Goal: Find specific page/section: Find specific page/section

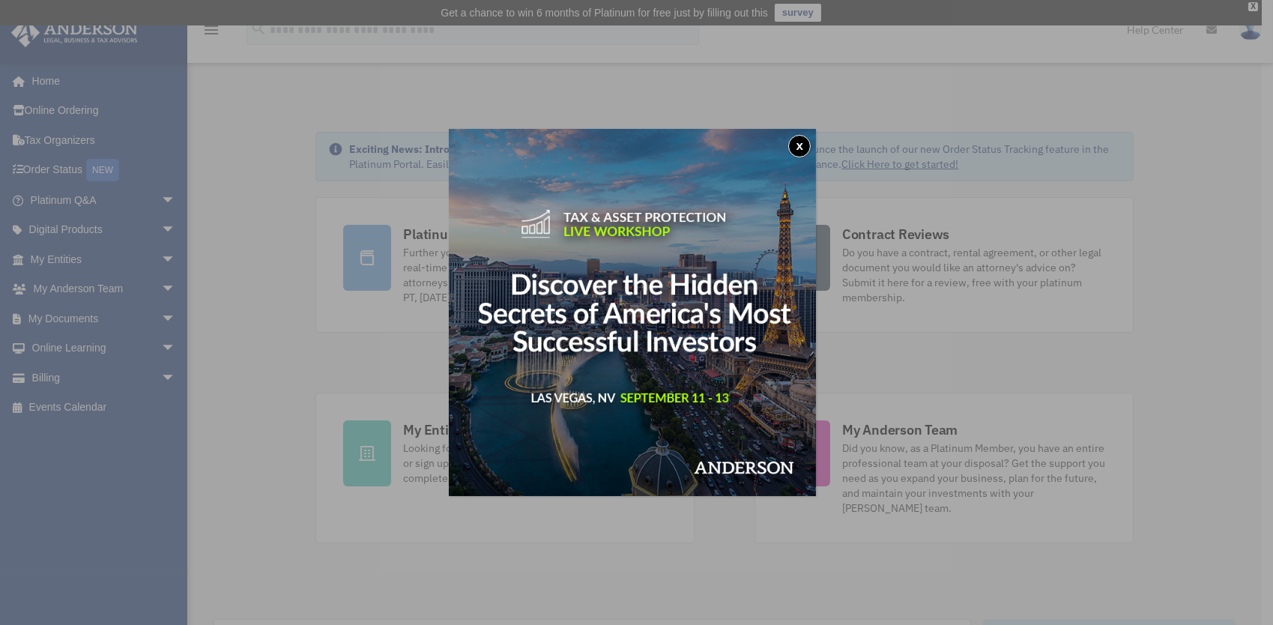
click at [809, 147] on button "x" at bounding box center [799, 146] width 22 height 22
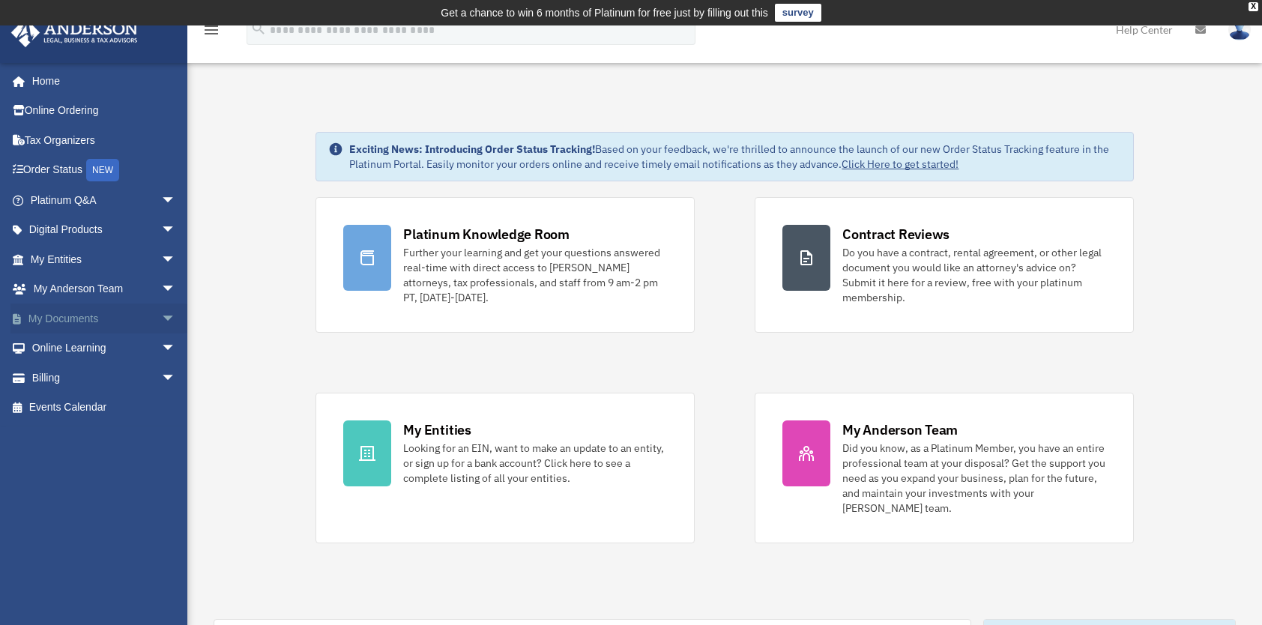
click at [161, 316] on span "arrow_drop_down" at bounding box center [176, 319] width 30 height 31
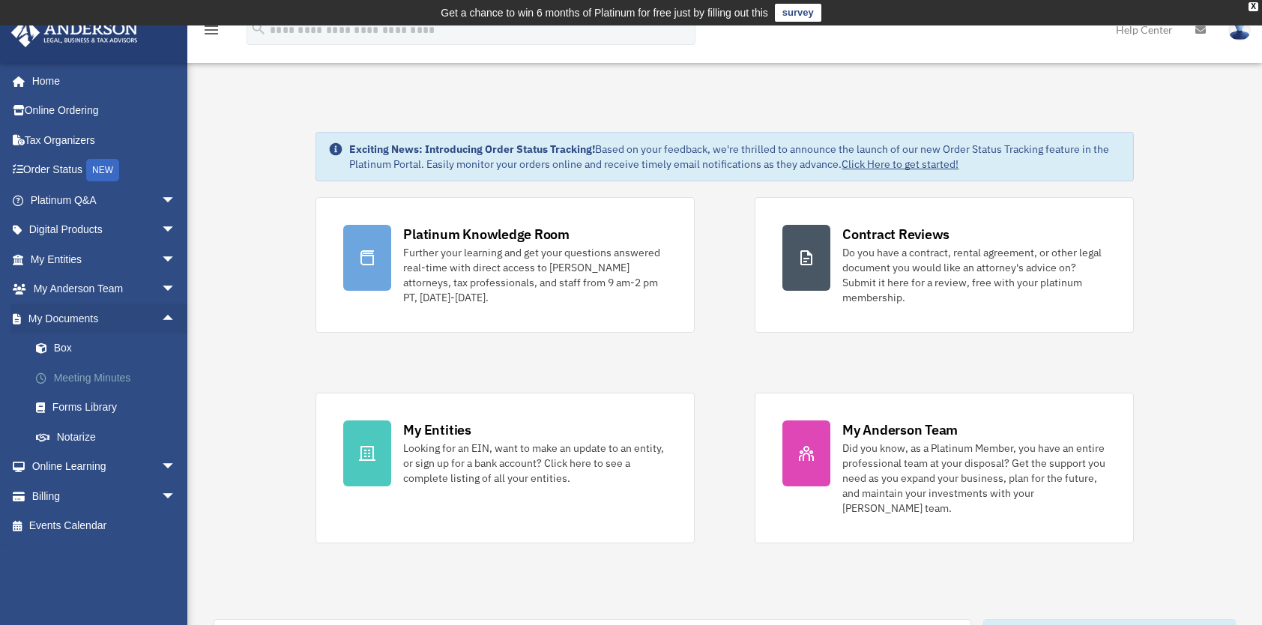
click at [123, 377] on link "Meeting Minutes" at bounding box center [110, 378] width 178 height 30
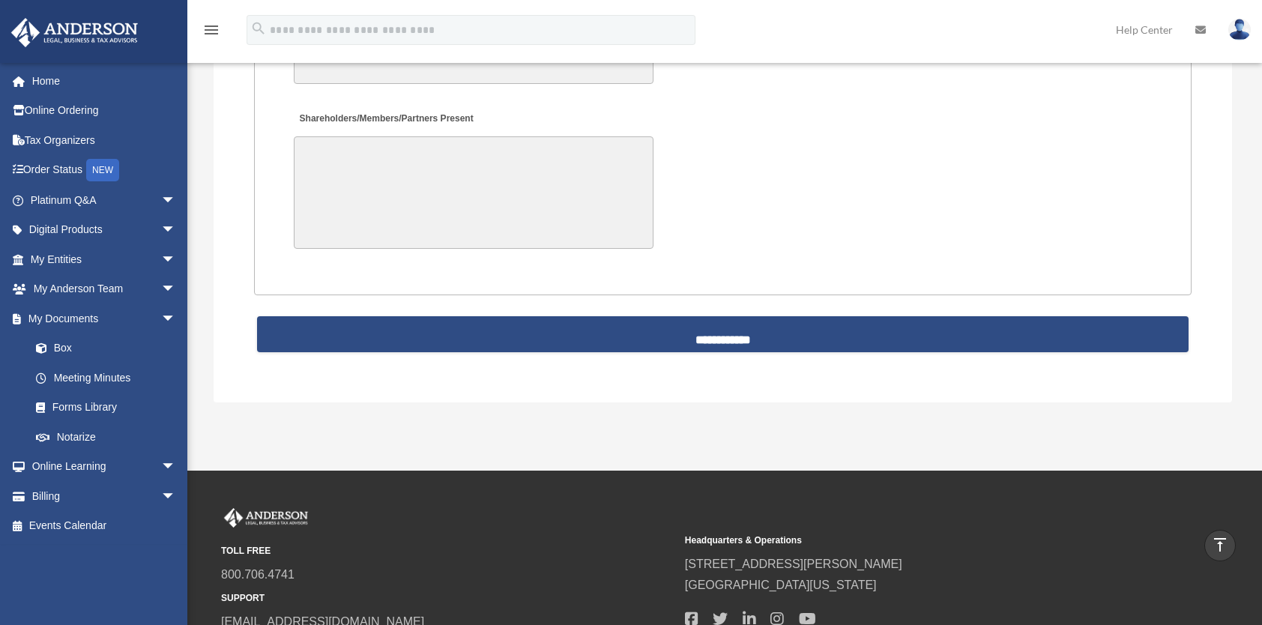
scroll to position [3379, 0]
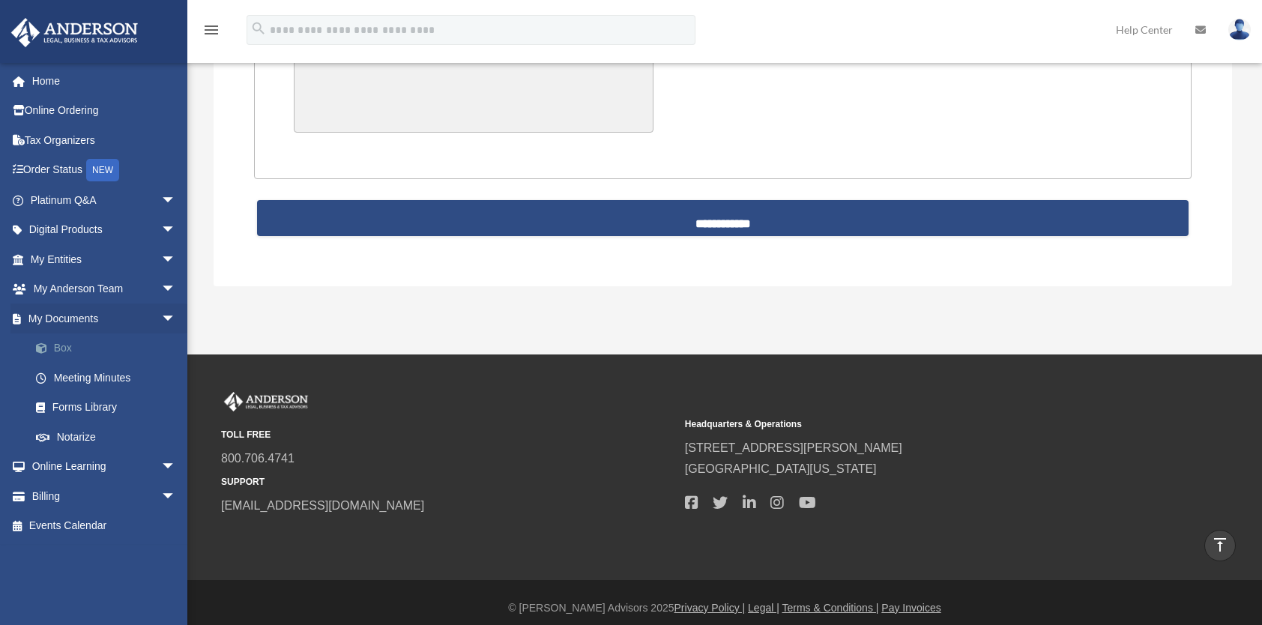
click at [90, 351] on link "Box" at bounding box center [110, 348] width 178 height 30
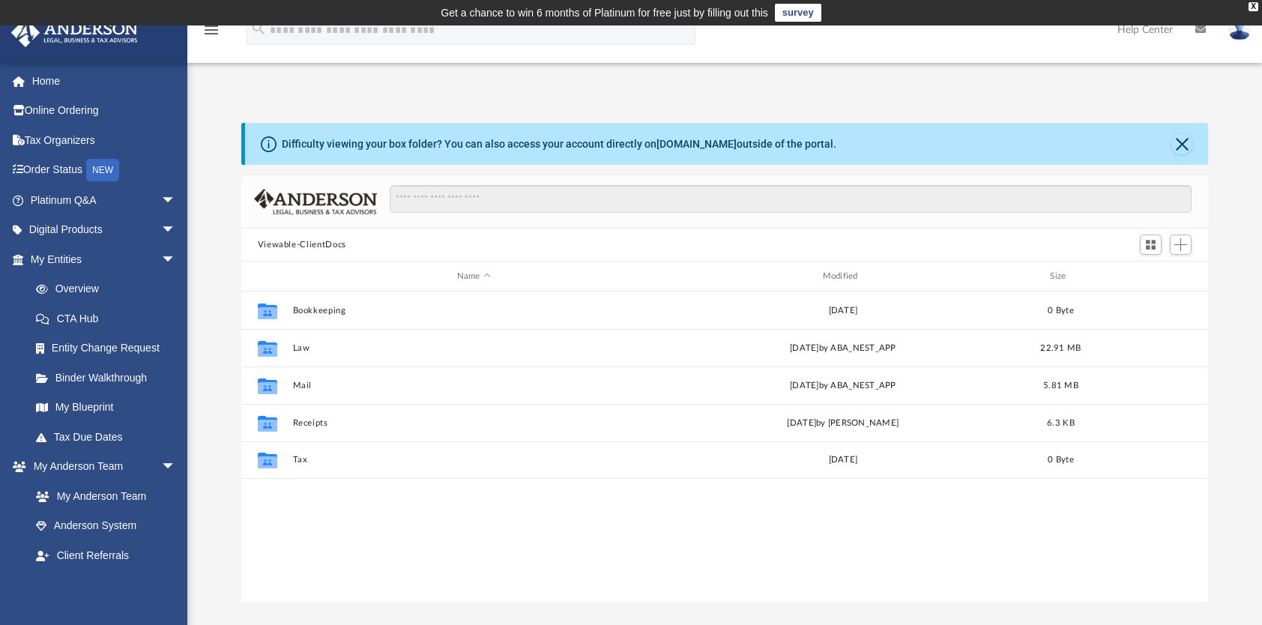
scroll to position [330, 955]
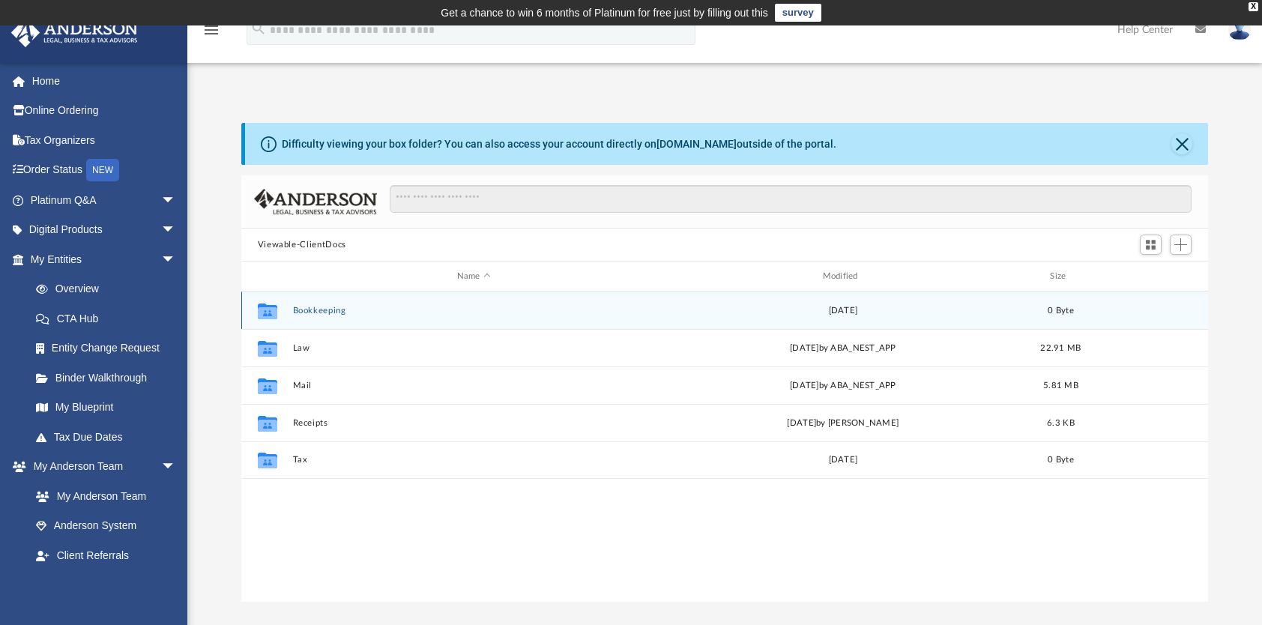
click at [309, 304] on div "Collaborated Folder Bookkeeping Thu Aug 10 2023 0 Byte" at bounding box center [724, 310] width 967 height 37
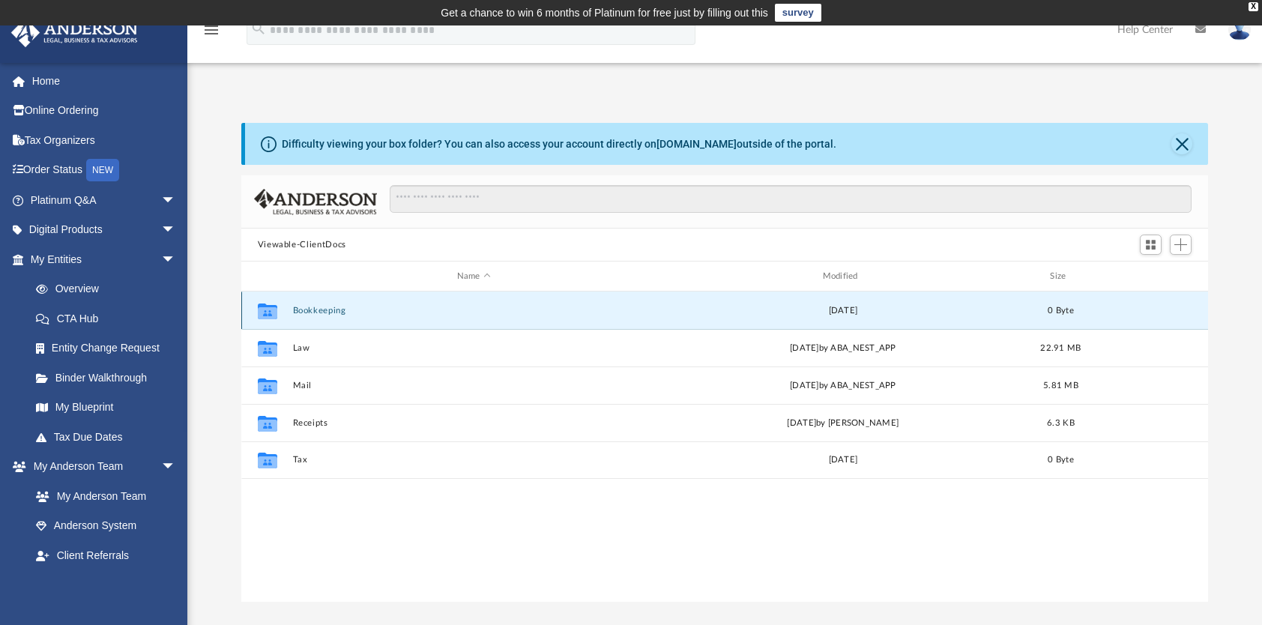
click at [271, 314] on icon "grid" at bounding box center [266, 311] width 19 height 16
click at [326, 308] on button "Bookkeeping" at bounding box center [473, 311] width 363 height 10
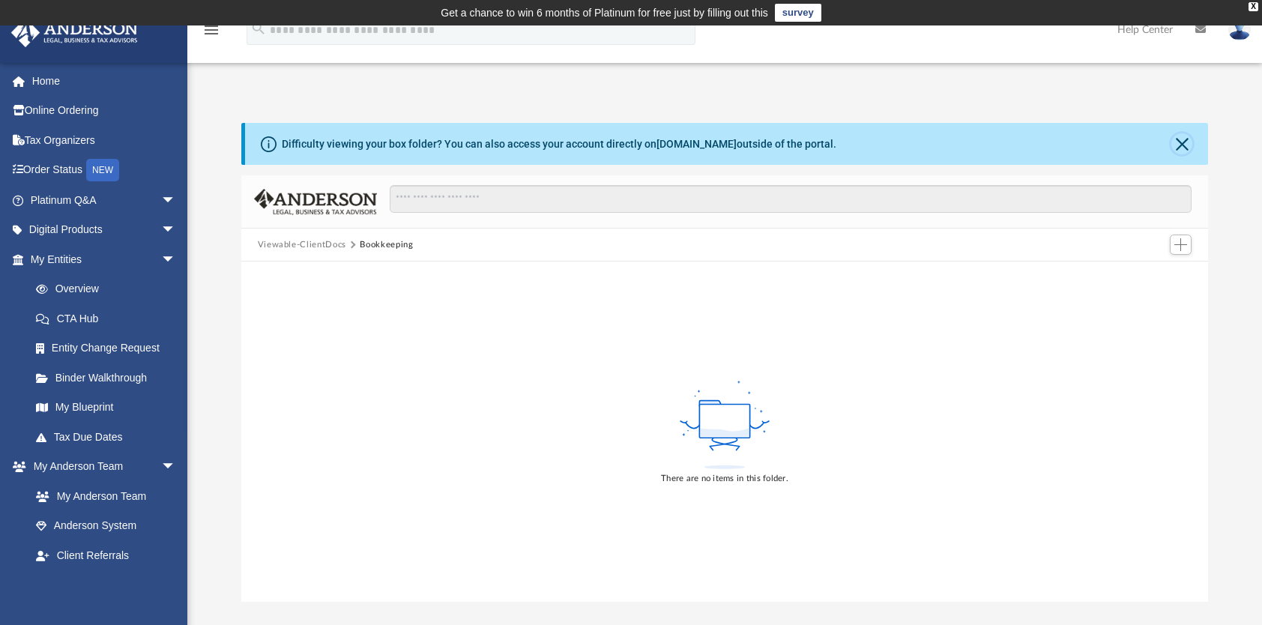
click at [1179, 146] on button "Close" at bounding box center [1181, 143] width 21 height 21
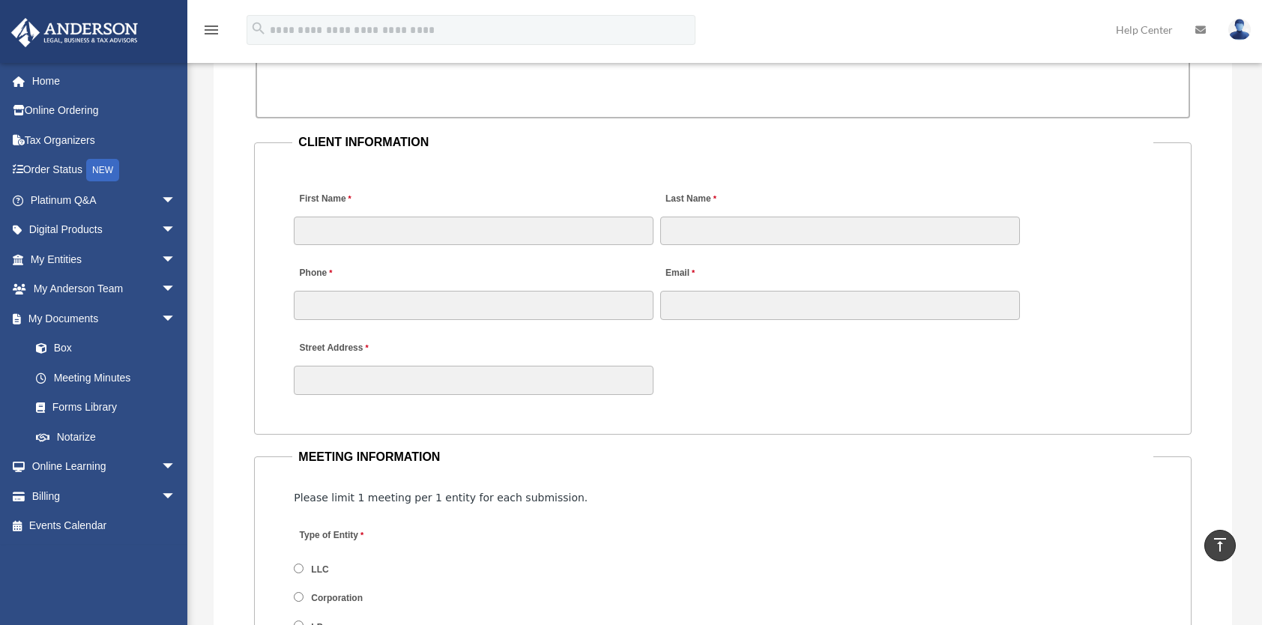
scroll to position [1131, 0]
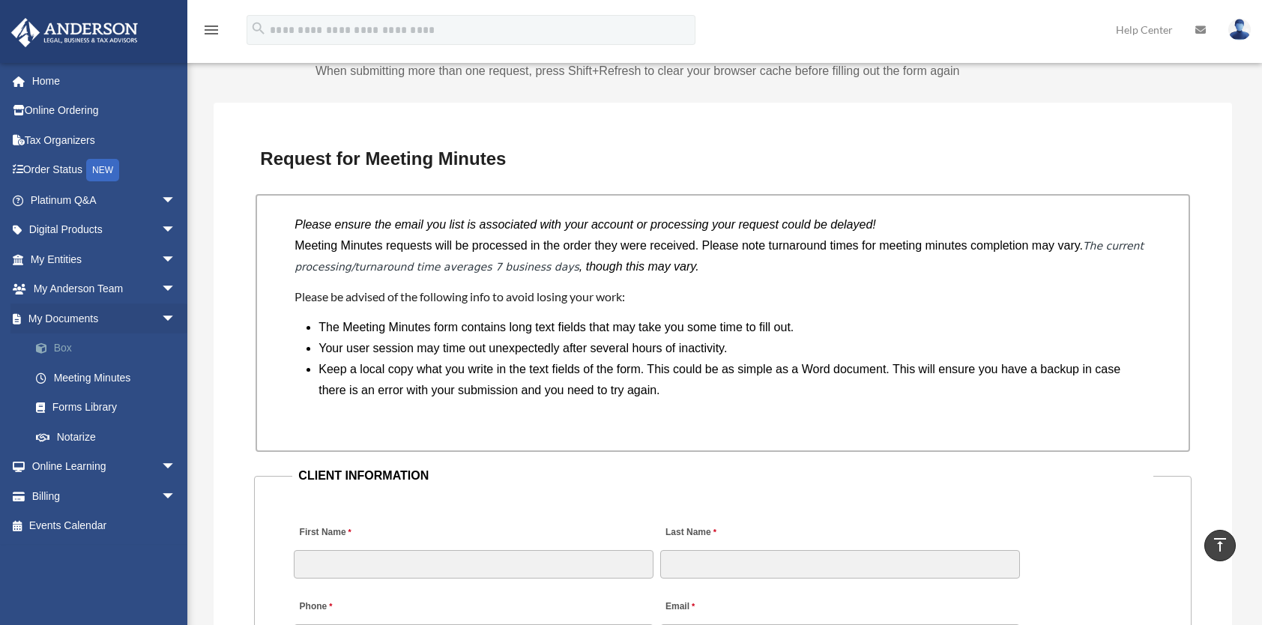
click at [72, 350] on link "Box" at bounding box center [110, 348] width 178 height 30
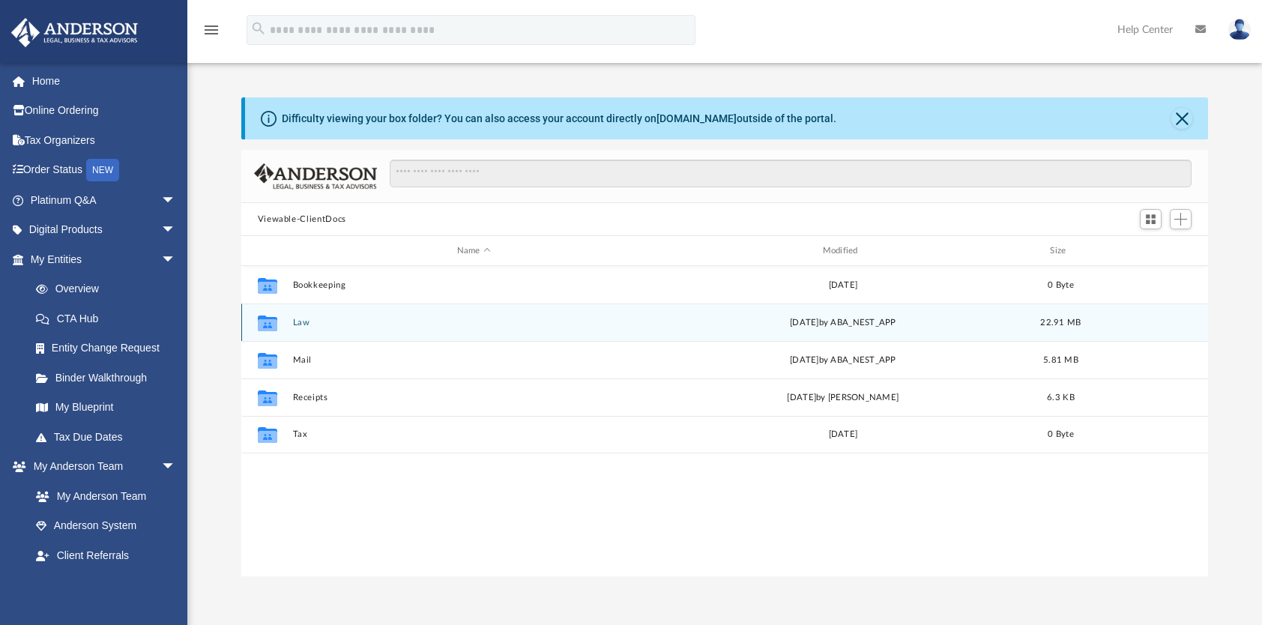
scroll to position [330, 955]
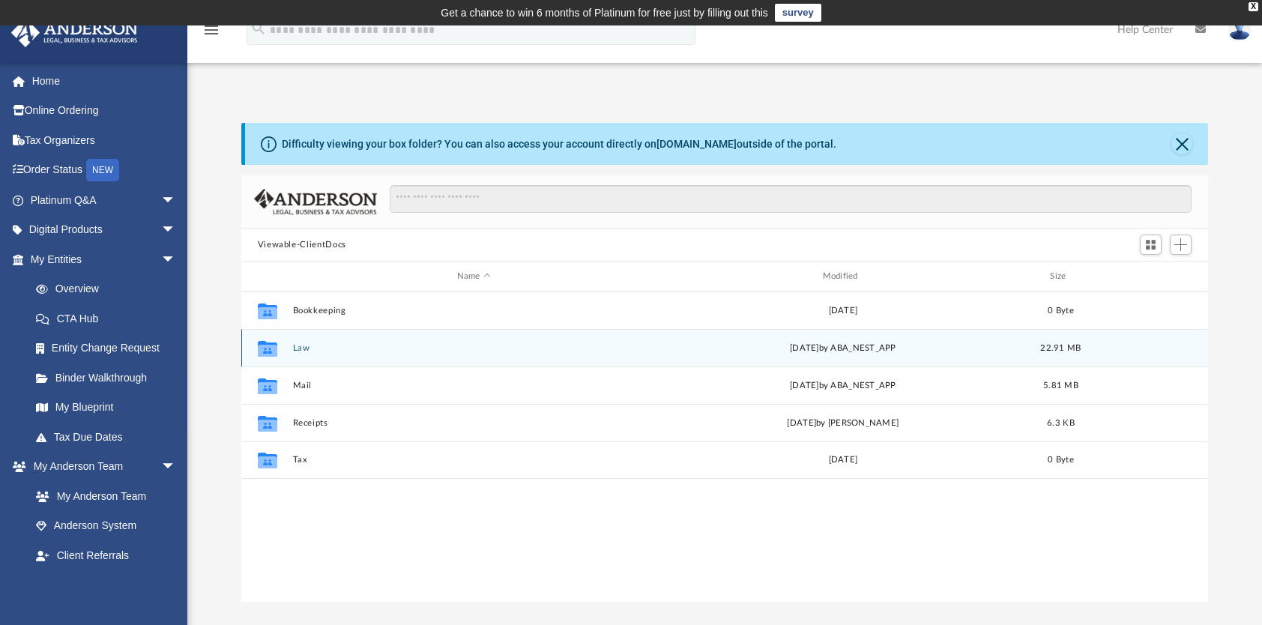
click at [303, 343] on button "Law" at bounding box center [473, 348] width 363 height 10
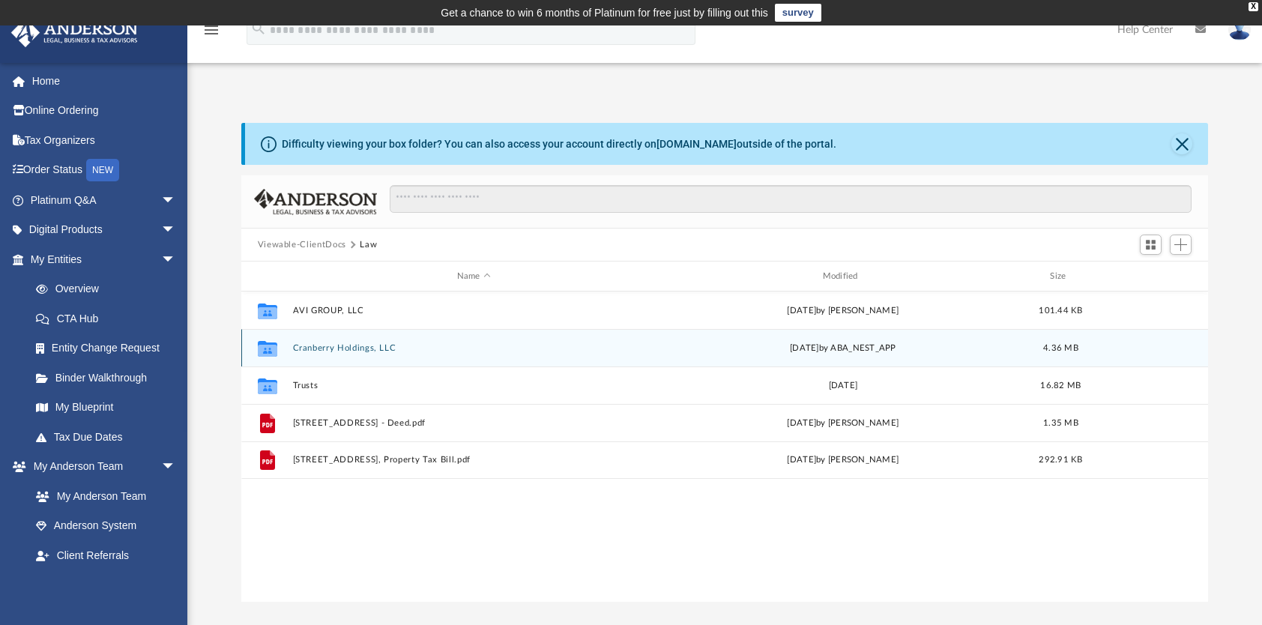
click at [336, 346] on button "Cranberry Holdings, LLC" at bounding box center [473, 348] width 363 height 10
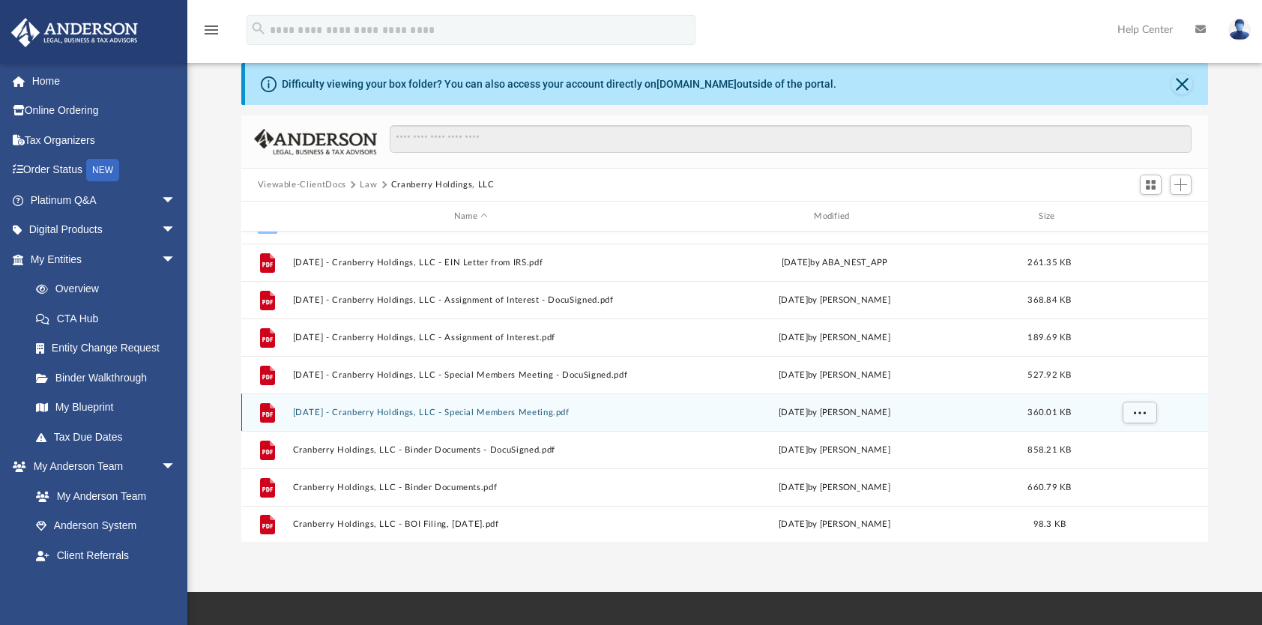
scroll to position [75, 0]
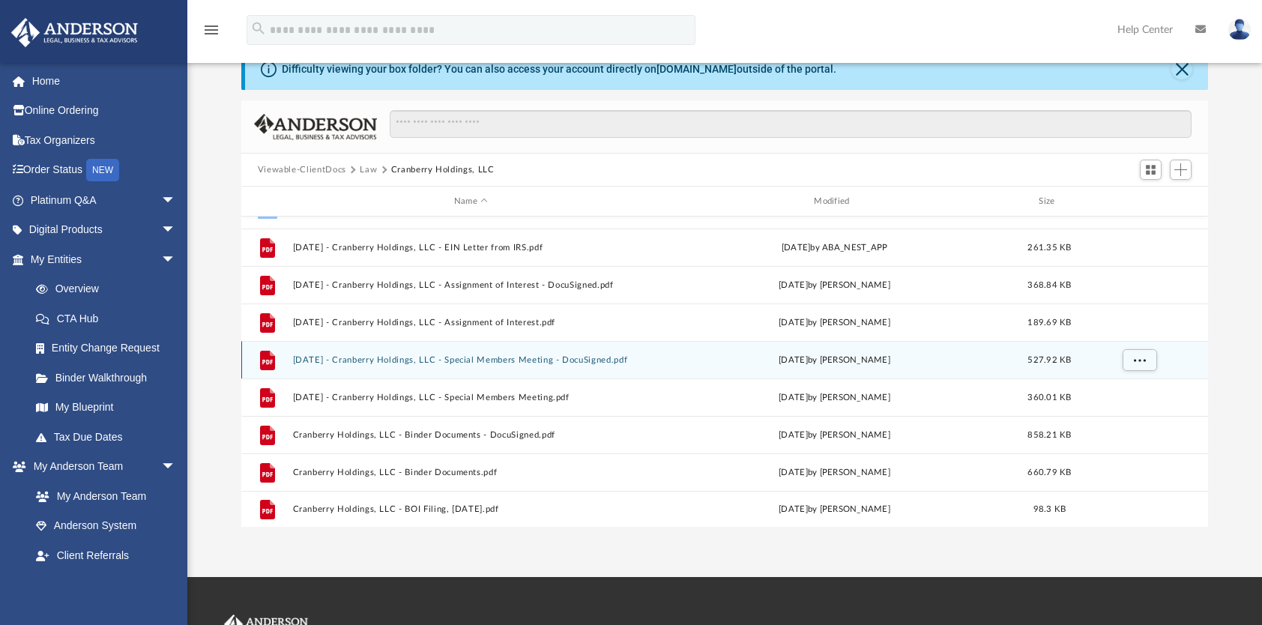
click at [408, 357] on button "2024.10.14 - Cranberry Holdings, LLC - Special Members Meeting - DocuSigned.pdf" at bounding box center [470, 360] width 357 height 10
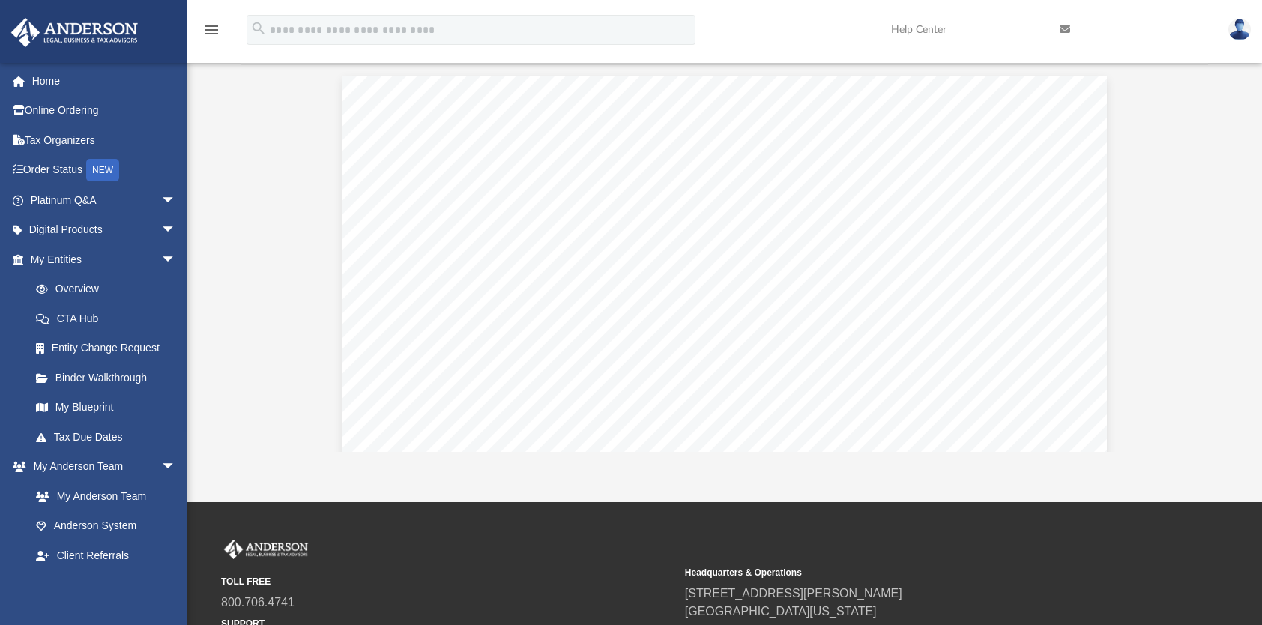
scroll to position [0, 0]
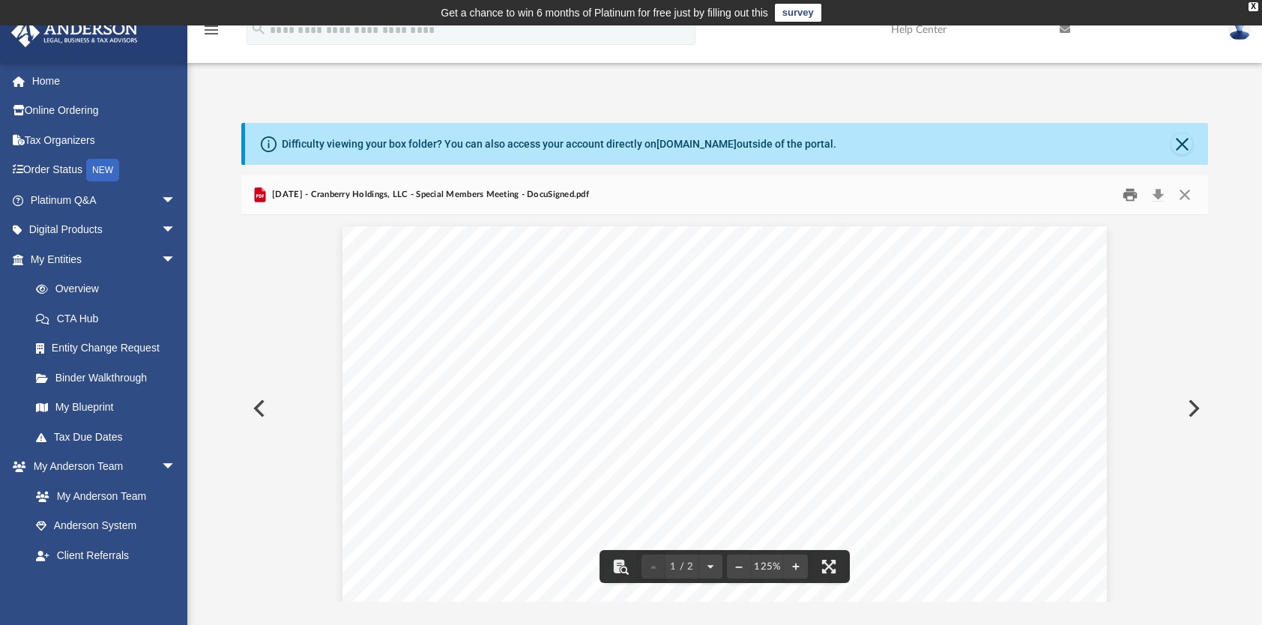
click at [1129, 195] on button "Print" at bounding box center [1130, 195] width 30 height 23
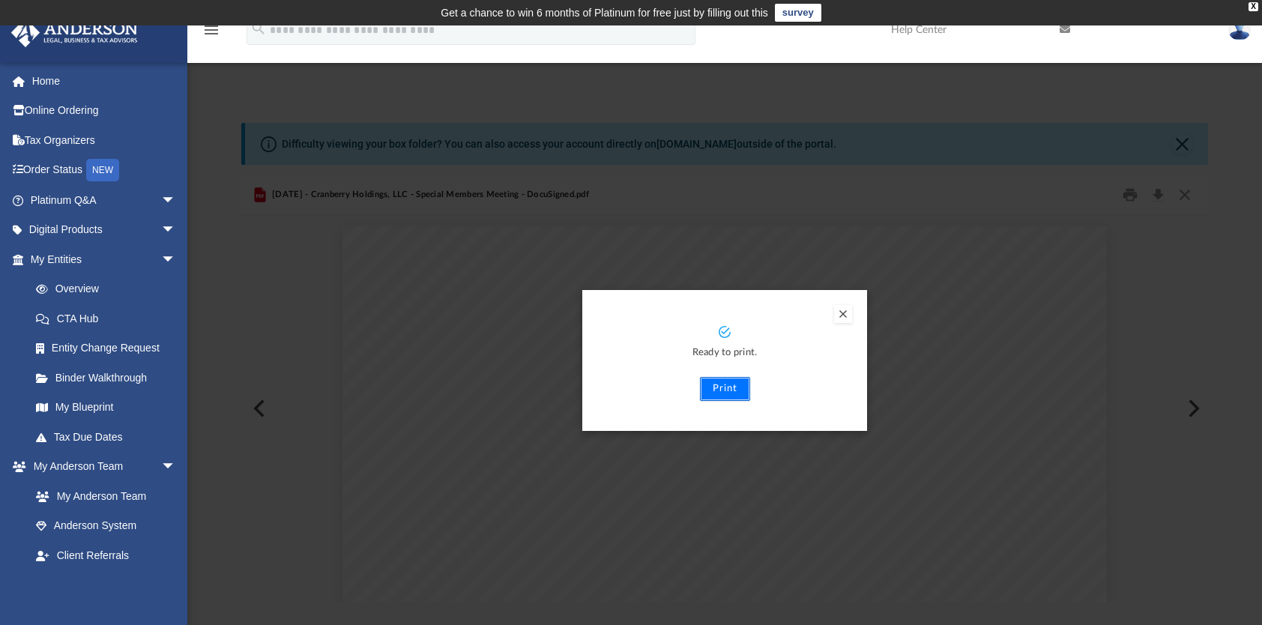
click at [725, 387] on button "Print" at bounding box center [725, 389] width 50 height 24
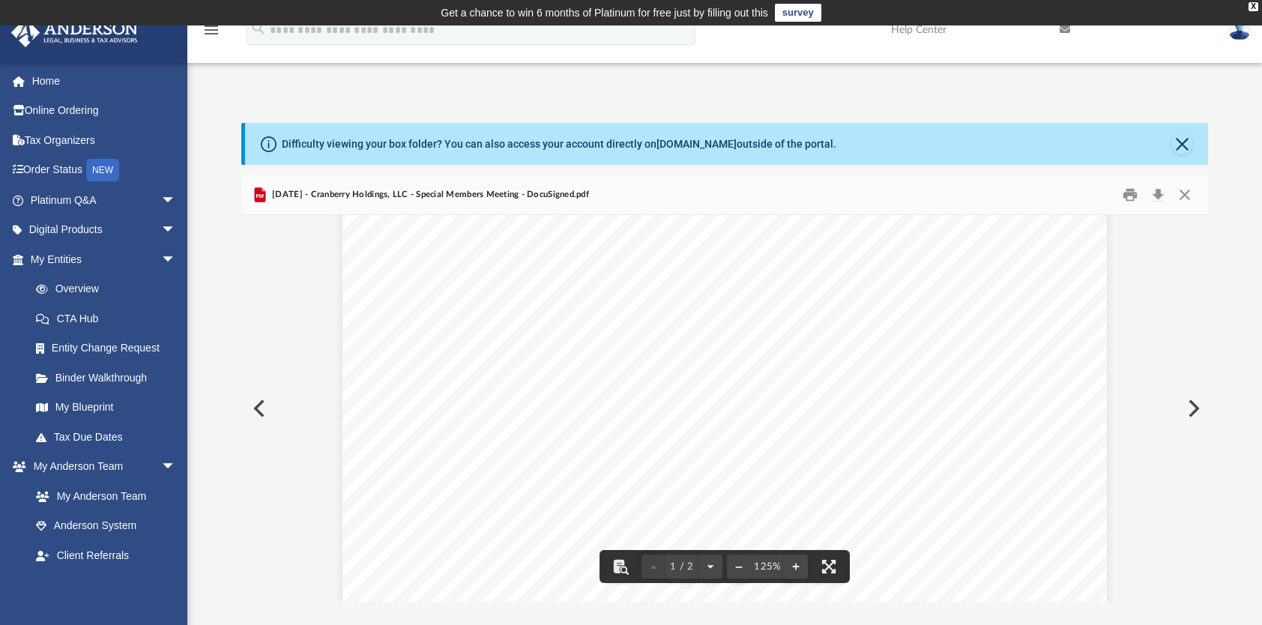
scroll to position [450, 0]
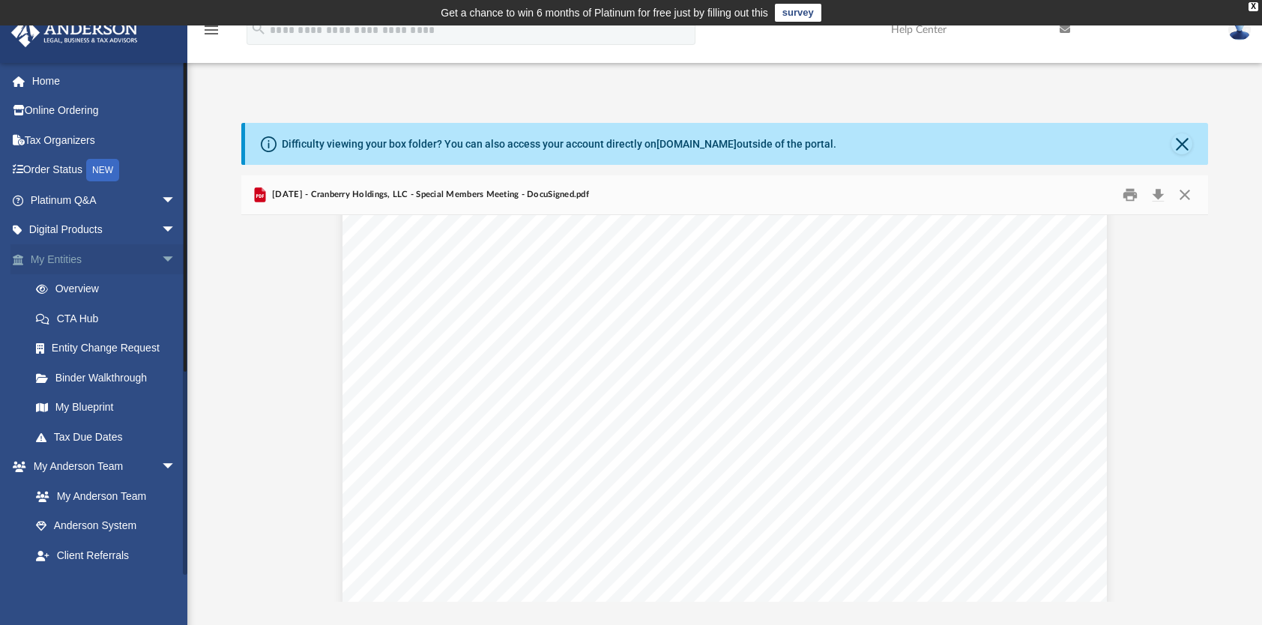
click at [90, 264] on link "My Entities arrow_drop_down" at bounding box center [104, 259] width 188 height 30
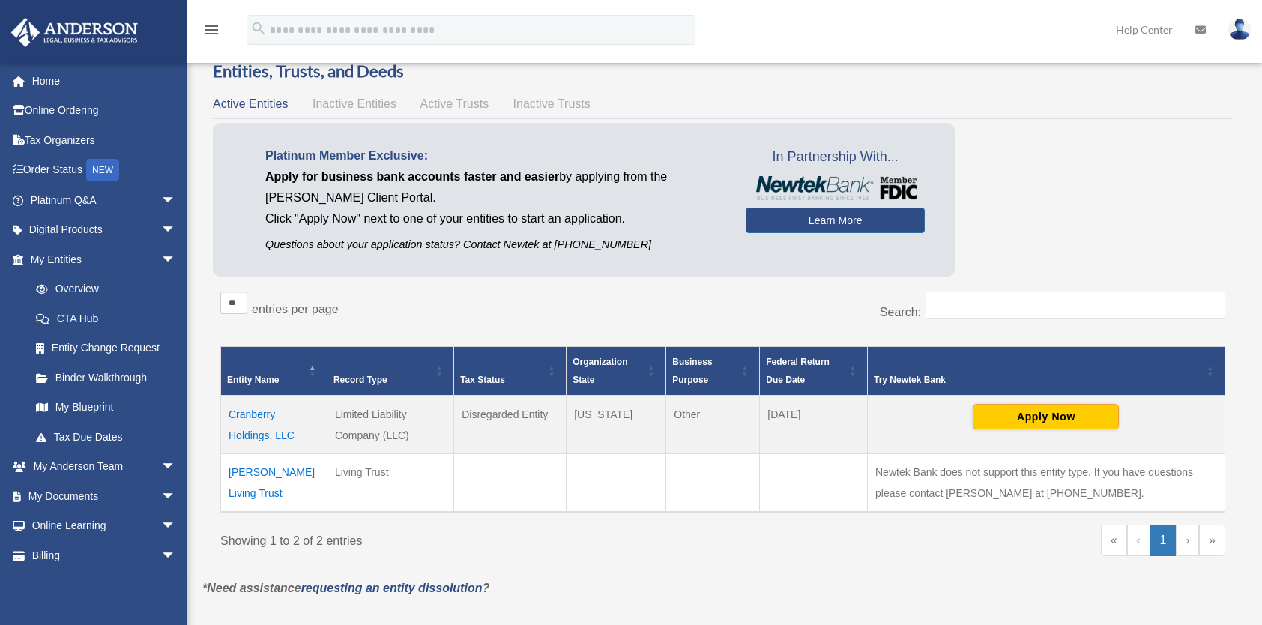
scroll to position [75, 0]
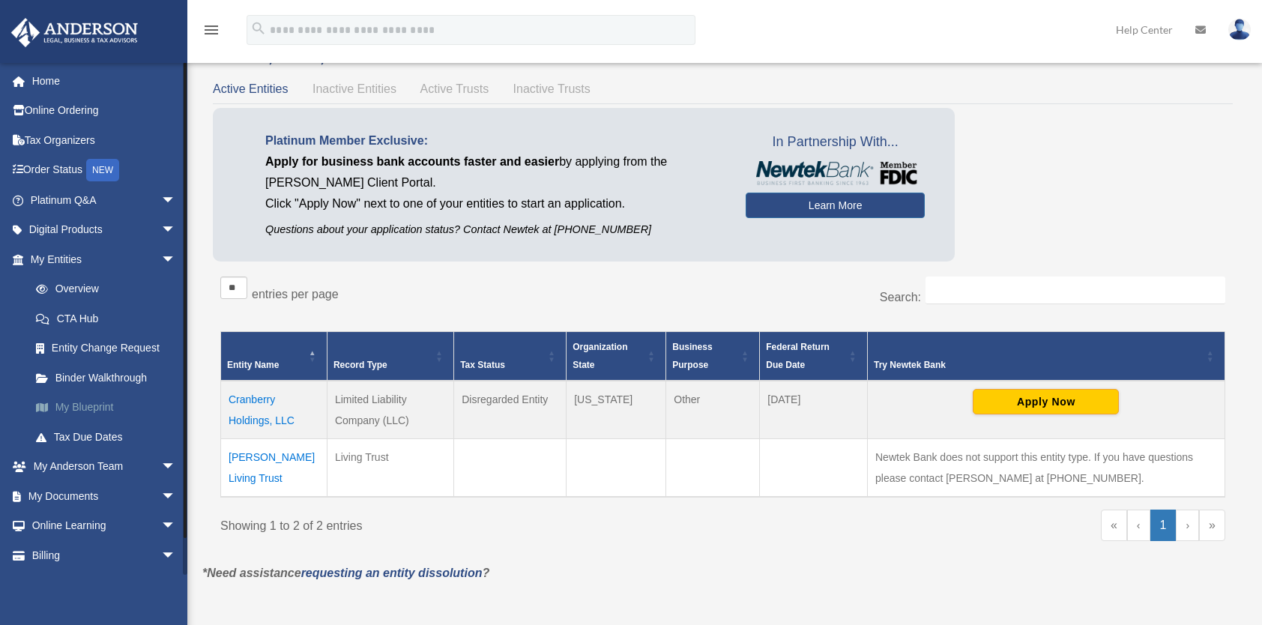
click at [99, 407] on link "My Blueprint" at bounding box center [110, 408] width 178 height 30
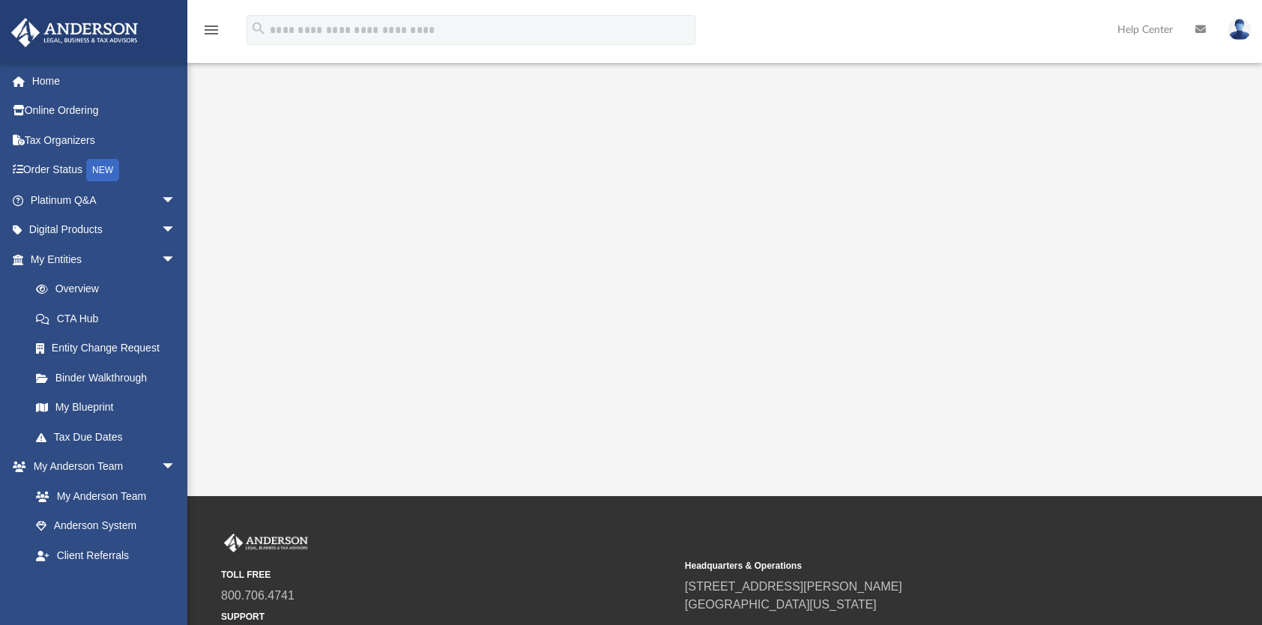
scroll to position [300, 0]
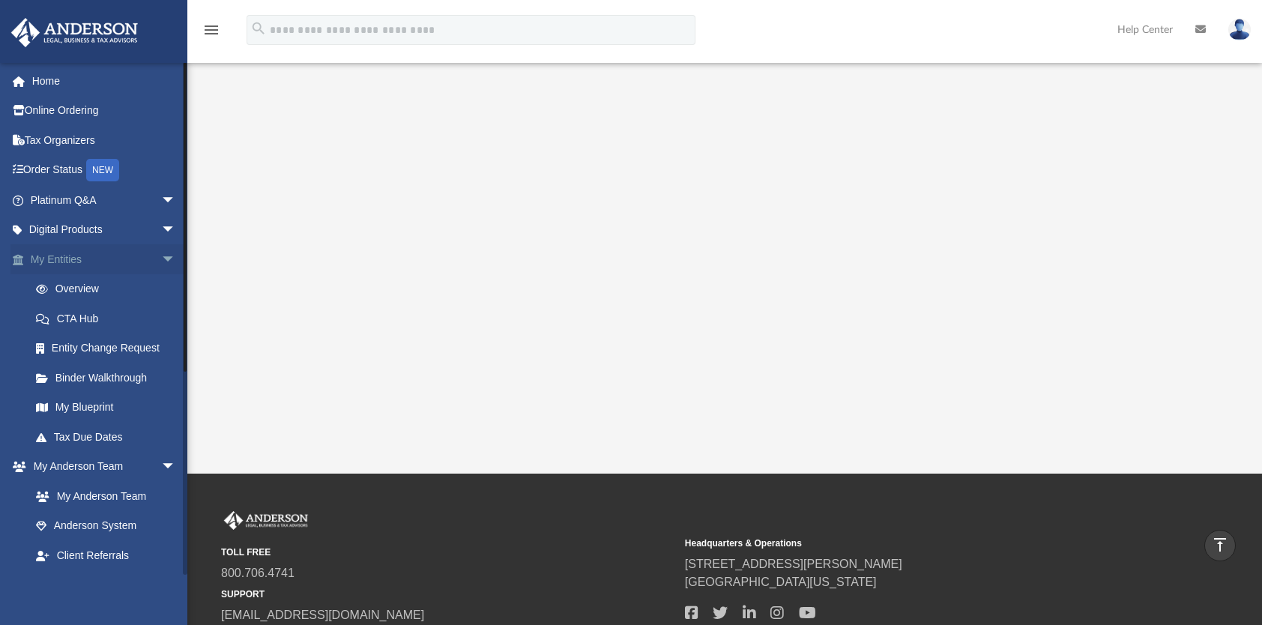
click at [99, 260] on link "My Entities arrow_drop_down" at bounding box center [104, 259] width 188 height 30
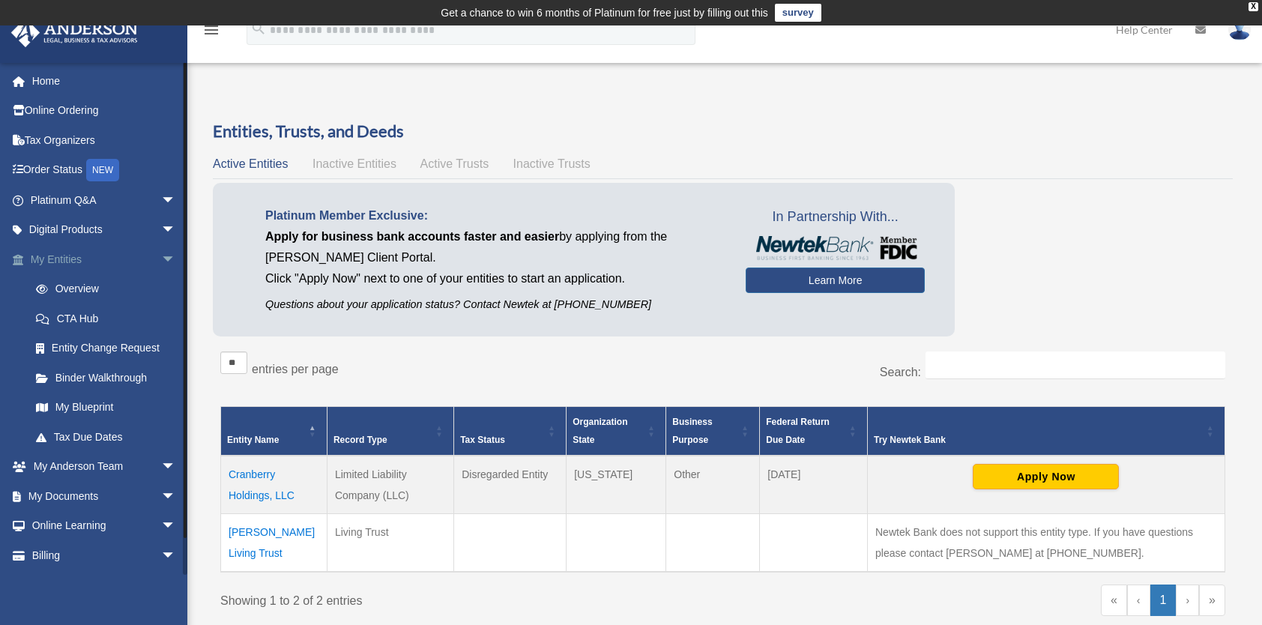
click at [85, 264] on link "My Entities arrow_drop_down" at bounding box center [104, 259] width 188 height 30
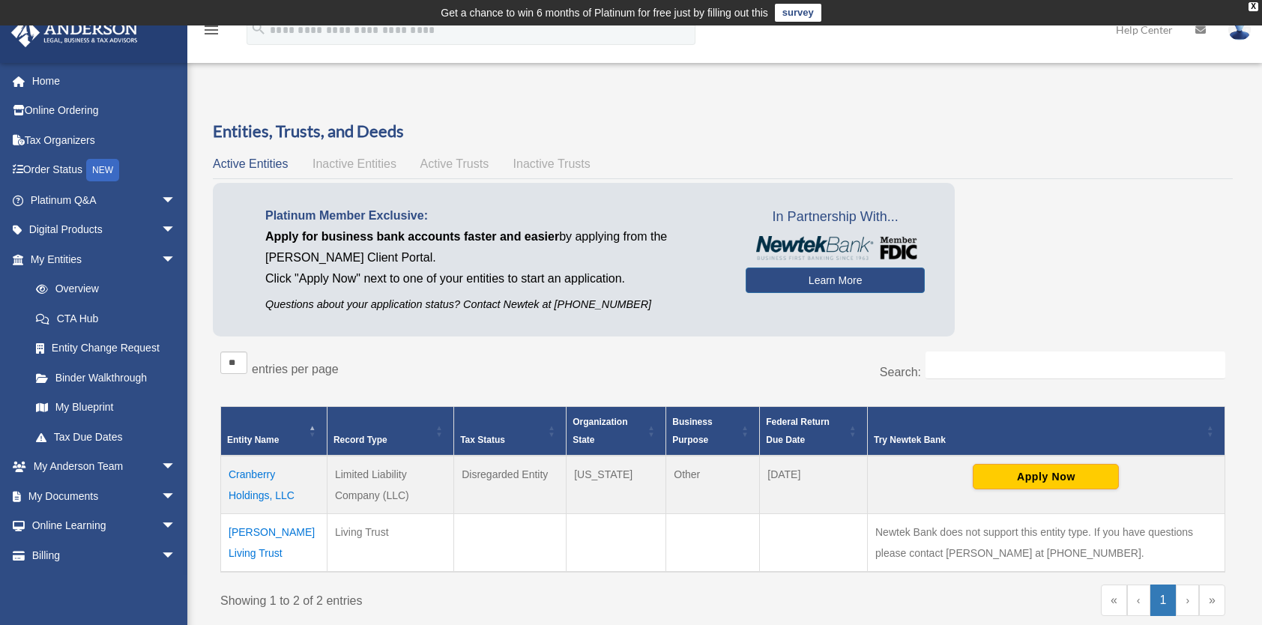
click at [245, 471] on td "Cranberry Holdings, LLC" at bounding box center [274, 485] width 106 height 58
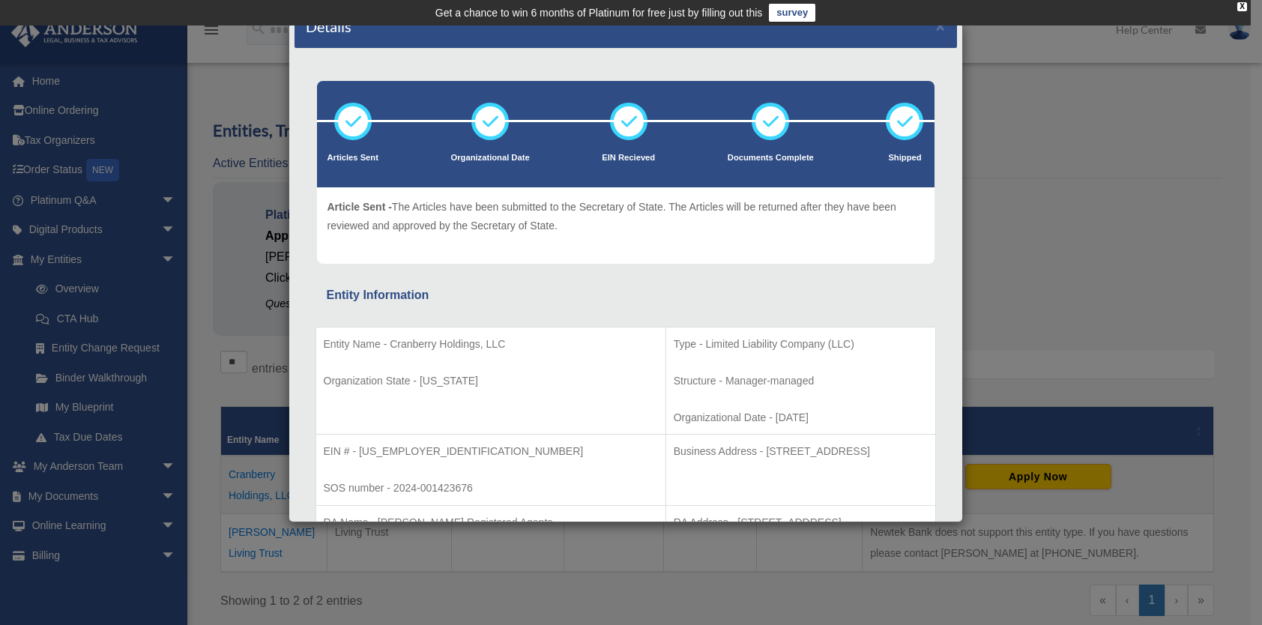
scroll to position [75, 0]
